Goal: Task Accomplishment & Management: Use online tool/utility

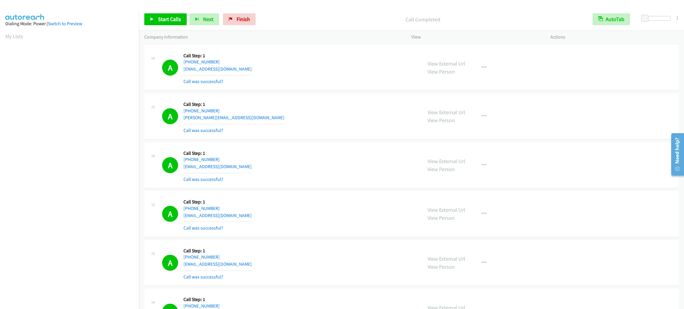
scroll to position [26, 0]
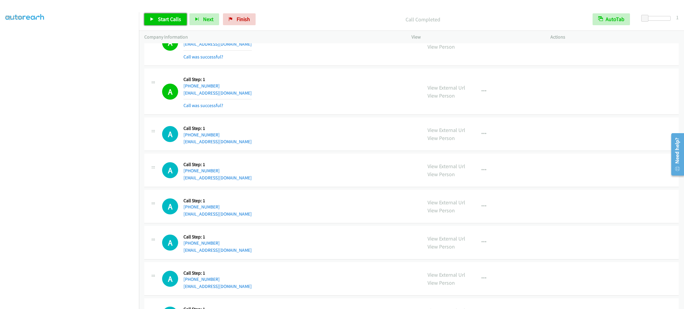
click at [174, 17] on span "Start Calls" at bounding box center [169, 19] width 23 height 7
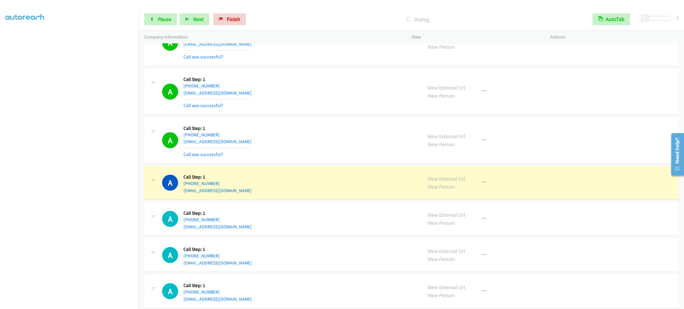
click at [220, 82] on h5 "Call Step: 1" at bounding box center [217, 80] width 68 height 6
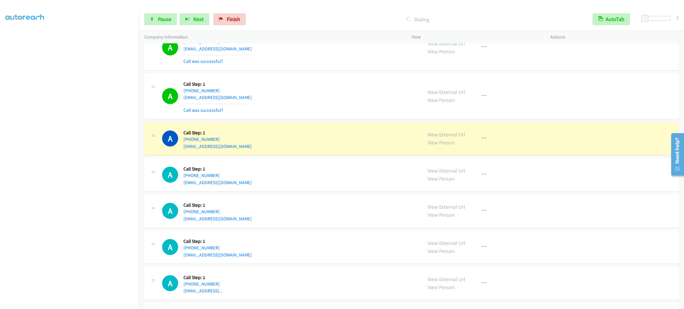
scroll to position [1602, 0]
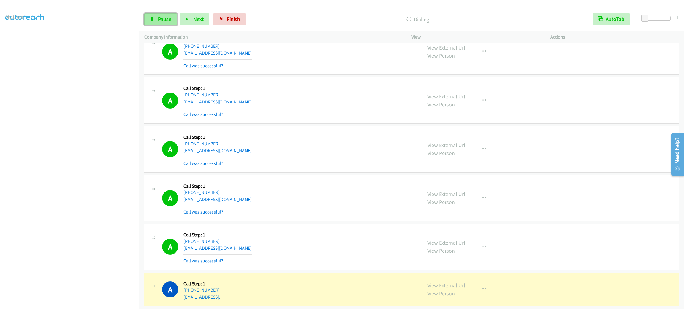
click at [166, 18] on span "Pause" at bounding box center [164, 19] width 13 height 7
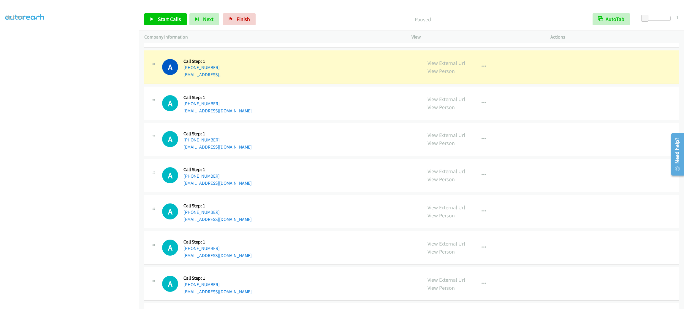
scroll to position [1868, 0]
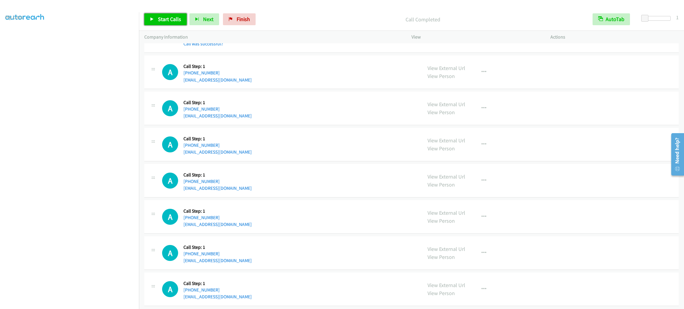
click at [164, 16] on span "Start Calls" at bounding box center [169, 19] width 23 height 7
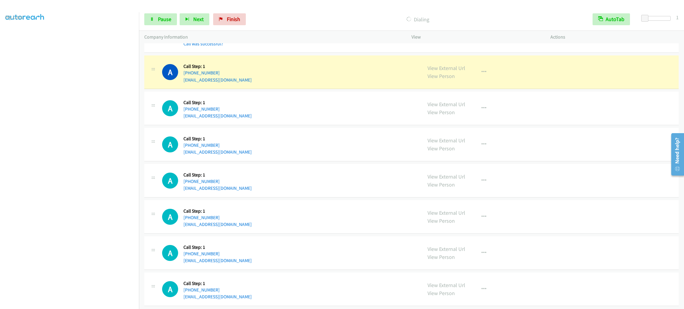
drag, startPoint x: 577, startPoint y: 118, endPoint x: 478, endPoint y: 141, distance: 102.0
click at [577, 118] on div "A Callback Scheduled Call Step: 1 America/New_York [PHONE_NUMBER] [EMAIL_ADDRES…" at bounding box center [411, 109] width 534 height 34
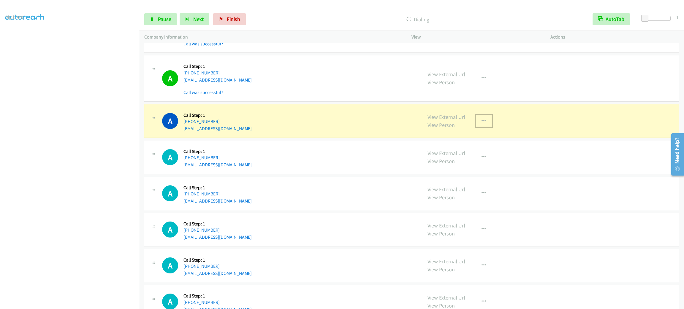
drag, startPoint x: 478, startPoint y: 123, endPoint x: 483, endPoint y: 150, distance: 26.5
click at [481, 123] on icon "button" at bounding box center [483, 121] width 5 height 5
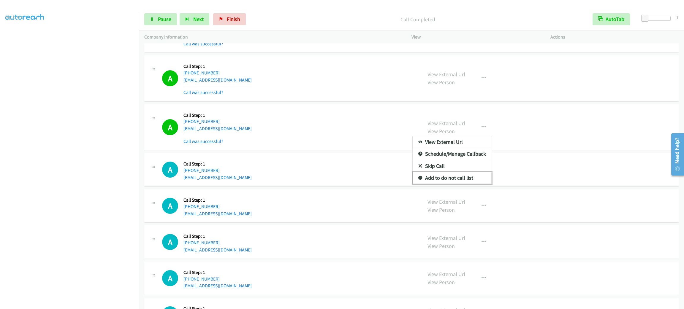
drag, startPoint x: 459, startPoint y: 182, endPoint x: 461, endPoint y: 174, distance: 7.5
click at [459, 182] on link "Add to do not call list" at bounding box center [451, 178] width 79 height 12
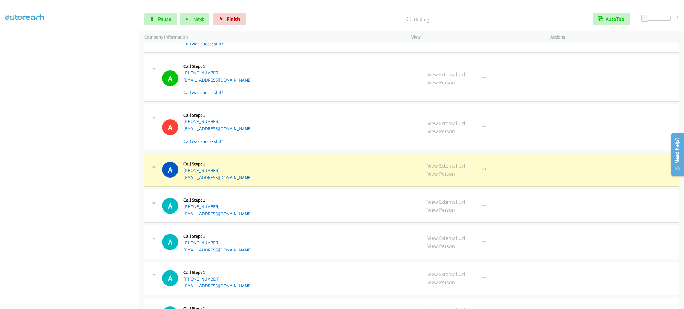
click at [307, 173] on div "A Callback Scheduled Call Step: 1 America/New_York [PHONE_NUMBER] [EMAIL_ADDRES…" at bounding box center [289, 169] width 255 height 23
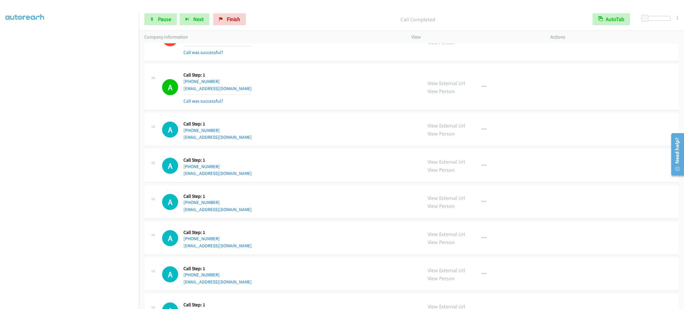
scroll to position [2001, 0]
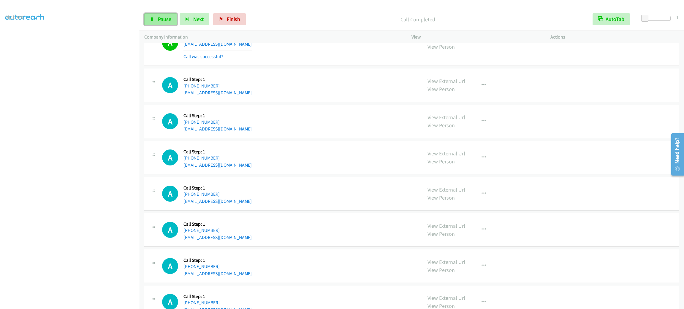
click at [167, 17] on span "Pause" at bounding box center [164, 19] width 13 height 7
click at [167, 17] on span "Start Calls" at bounding box center [169, 19] width 23 height 7
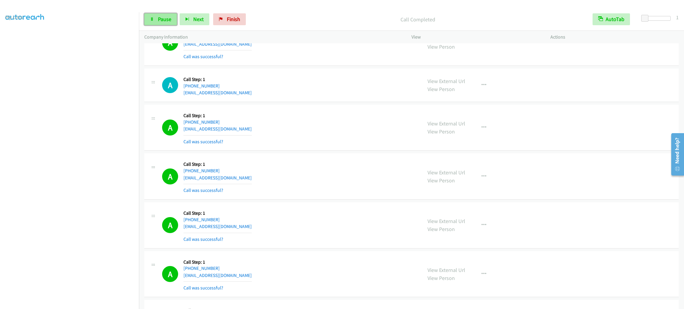
click at [172, 23] on link "Pause" at bounding box center [160, 19] width 33 height 12
click at [172, 23] on link "Start Calls" at bounding box center [165, 19] width 42 height 12
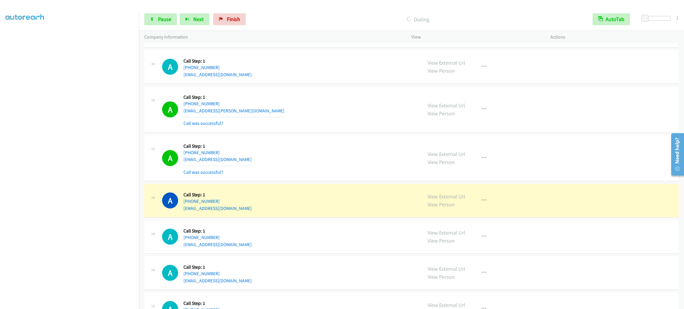
scroll to position [2580, 0]
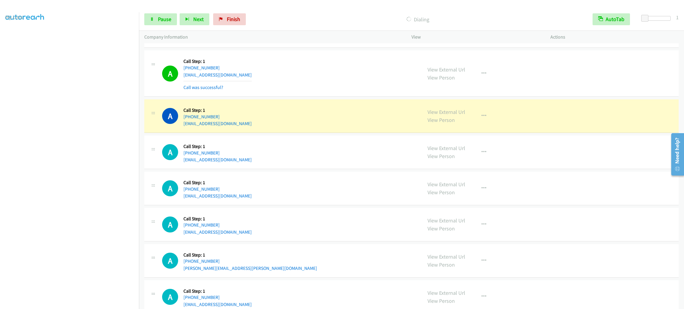
click at [227, 133] on div "A Callback Scheduled Call Step: 1 America/New_York [PHONE_NUMBER] [EMAIL_ADDRES…" at bounding box center [411, 116] width 534 height 34
click at [228, 127] on div "A Callback Scheduled Call Step: 1 America/New_York [PHONE_NUMBER] [EMAIL_ADDRES…" at bounding box center [289, 116] width 255 height 23
copy div "[EMAIL_ADDRESS][DOMAIN_NAME]"
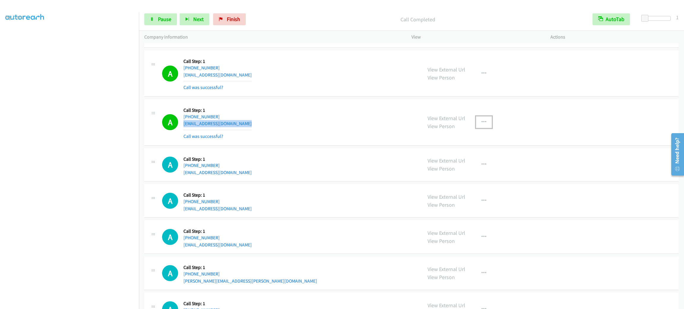
click at [485, 127] on button "button" at bounding box center [484, 122] width 16 height 12
click at [473, 175] on link "Add to do not call list" at bounding box center [451, 173] width 79 height 12
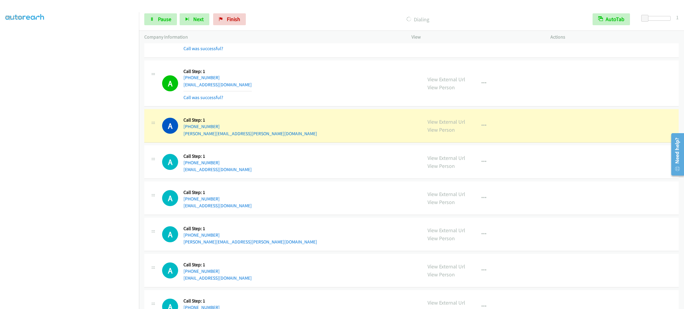
scroll to position [2854, 0]
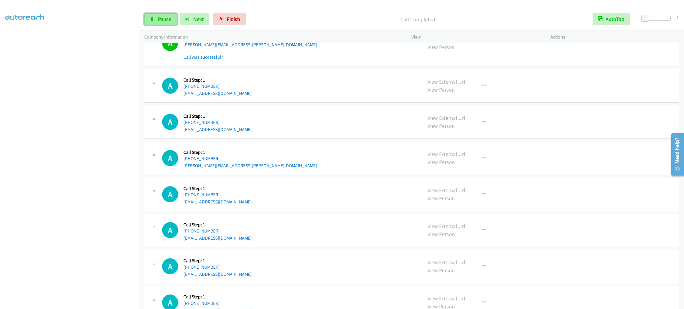
click at [160, 19] on span "Pause" at bounding box center [164, 19] width 13 height 7
click at [160, 19] on span "Start Calls" at bounding box center [169, 19] width 23 height 7
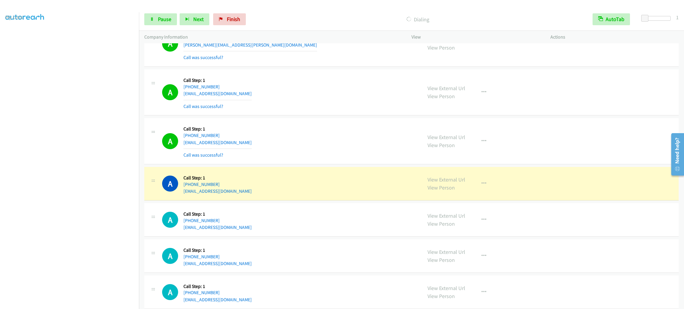
scroll to position [3043, 0]
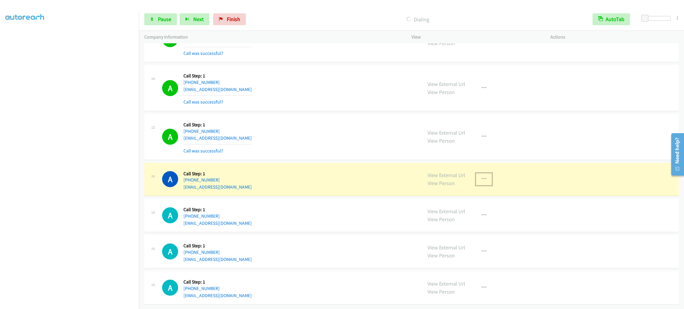
click at [481, 182] on icon "button" at bounding box center [483, 179] width 5 height 5
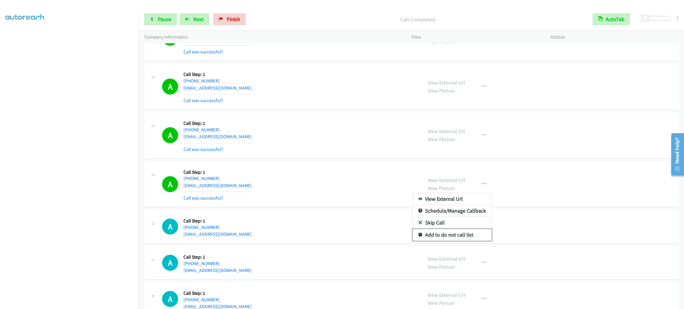
click at [463, 241] on link "Add to do not call list" at bounding box center [451, 235] width 79 height 12
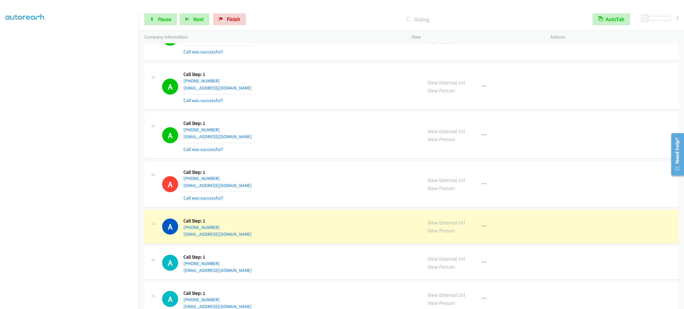
scroll to position [3068, 0]
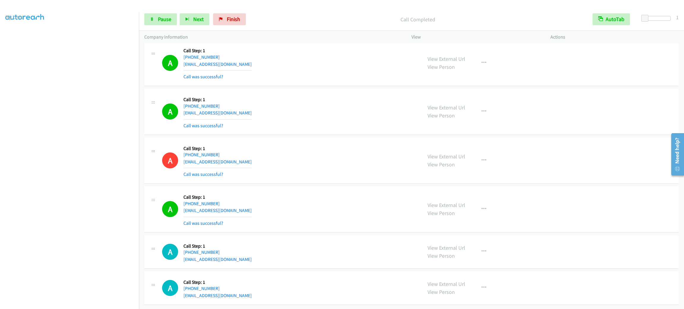
drag, startPoint x: 489, startPoint y: 209, endPoint x: 481, endPoint y: 215, distance: 9.6
click at [487, 209] on div "View External Url View Person View External Url Email Schedule/Manage Callback …" at bounding box center [494, 209] width 144 height 35
click at [481, 212] on icon "button" at bounding box center [483, 209] width 5 height 5
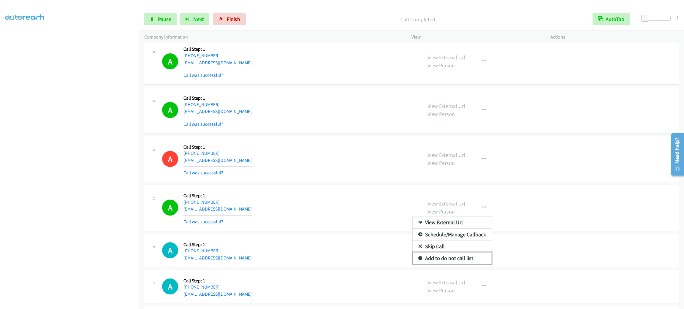
click at [468, 264] on link "Add to do not call list" at bounding box center [451, 258] width 79 height 12
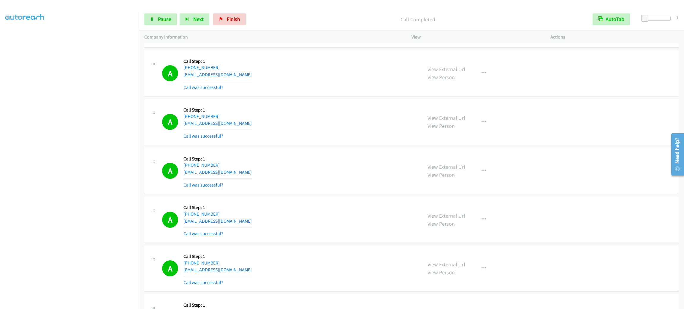
scroll to position [3771, 0]
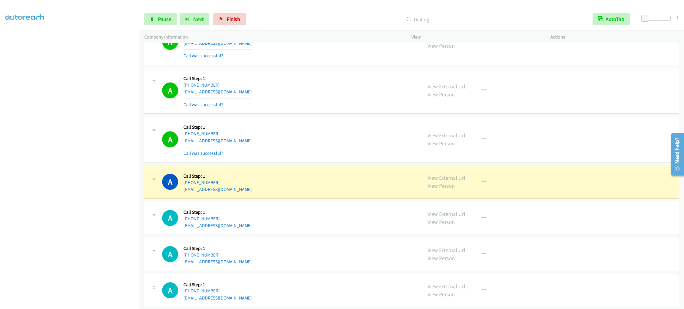
click at [487, 147] on div "View External Url View Person View External Url Email Schedule/Manage Callback …" at bounding box center [494, 139] width 144 height 35
click at [486, 145] on button "button" at bounding box center [484, 140] width 16 height 12
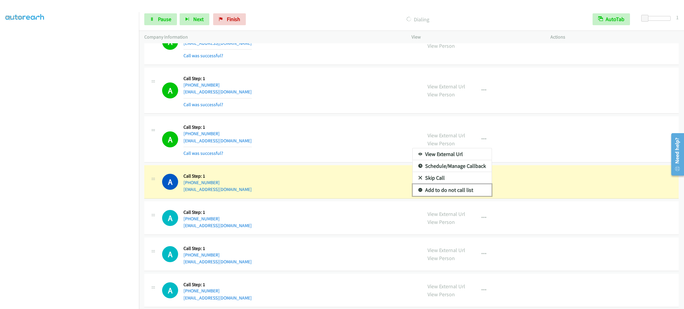
click at [472, 196] on link "Add to do not call list" at bounding box center [451, 190] width 79 height 12
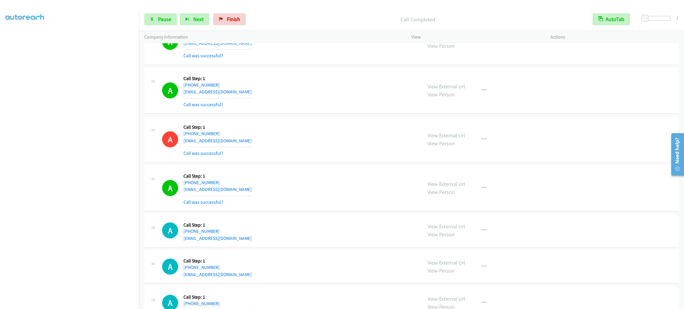
scroll to position [3815, 0]
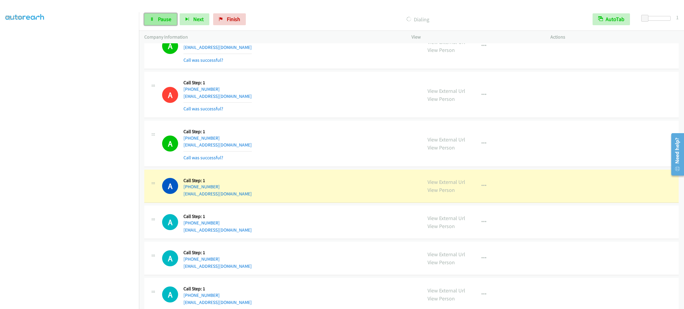
click at [170, 20] on span "Pause" at bounding box center [164, 19] width 13 height 7
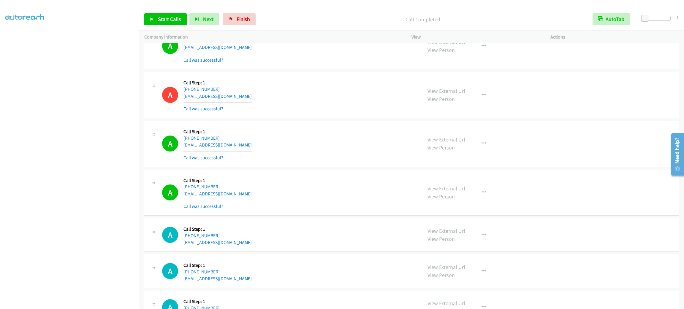
click at [314, 92] on div "A Callback Scheduled Call Step: 1 [GEOGRAPHIC_DATA]/[GEOGRAPHIC_DATA] [PHONE_NU…" at bounding box center [289, 94] width 255 height 35
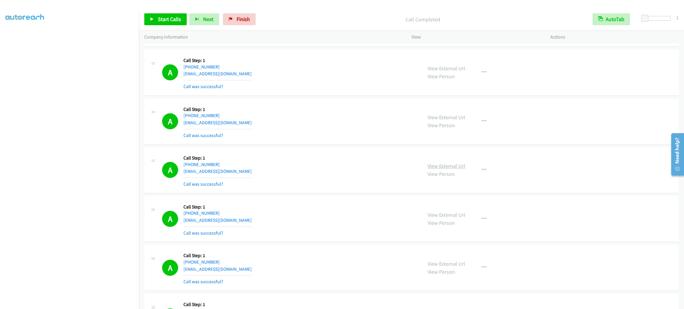
click at [457, 169] on link "View External Url" at bounding box center [446, 166] width 38 height 7
click at [478, 176] on button "button" at bounding box center [484, 170] width 16 height 12
click at [463, 227] on link "Add to do not call list" at bounding box center [451, 221] width 79 height 12
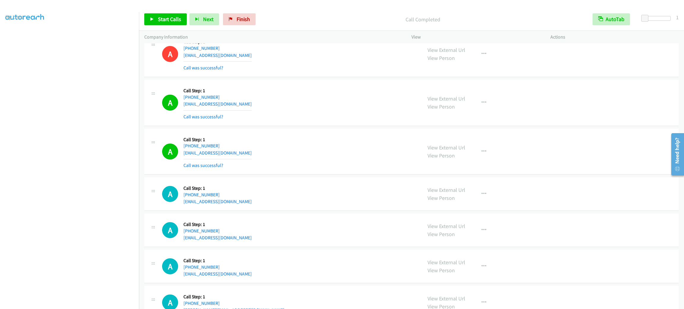
scroll to position [3901, 0]
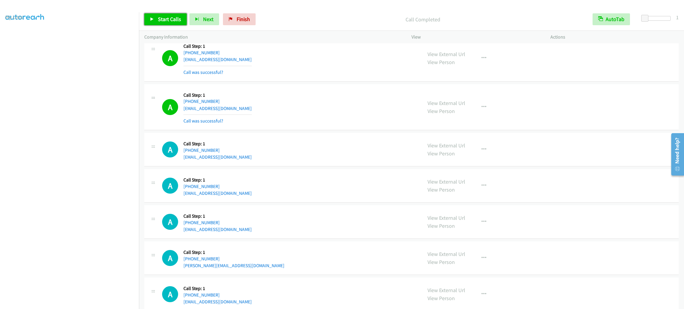
click at [168, 21] on span "Start Calls" at bounding box center [169, 19] width 23 height 7
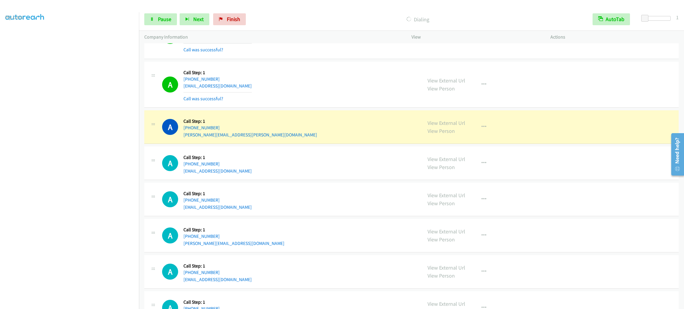
scroll to position [4305, 0]
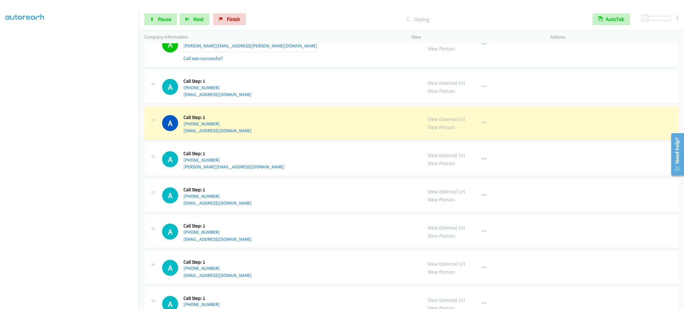
click at [424, 83] on div "A Callback Scheduled Call Step: 1 America/Los_Angeles [PHONE_NUMBER] [EMAIL_ADD…" at bounding box center [411, 87] width 534 height 34
click at [481, 126] on icon "button" at bounding box center [483, 123] width 5 height 5
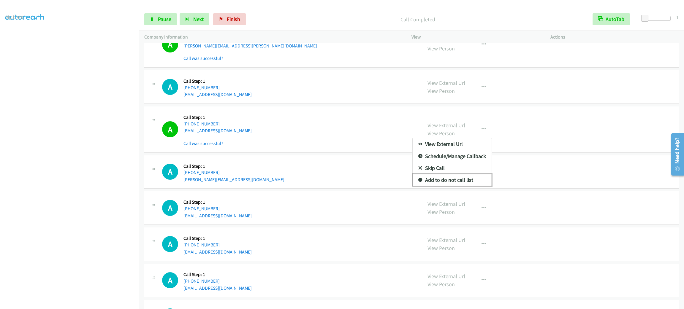
click at [451, 186] on link "Add to do not call list" at bounding box center [451, 180] width 79 height 12
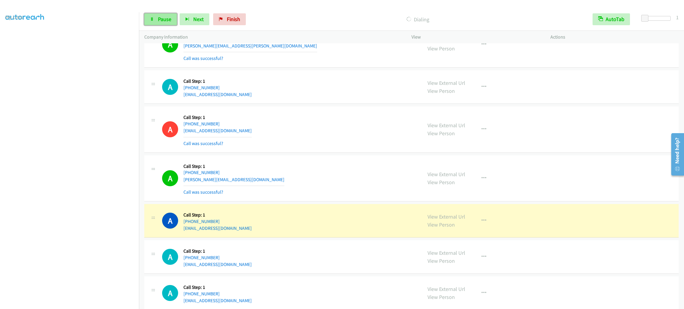
click at [159, 14] on link "Pause" at bounding box center [160, 19] width 33 height 12
